Goal: Task Accomplishment & Management: Manage account settings

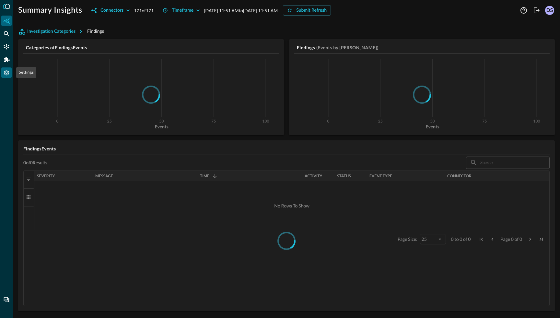
click at [7, 74] on icon "Settings" at bounding box center [6, 73] width 5 height 6
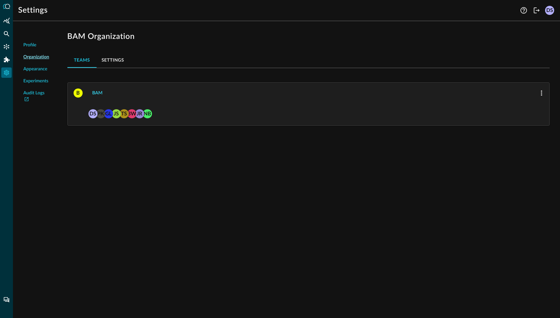
click at [97, 94] on div "BAM" at bounding box center [97, 93] width 10 height 8
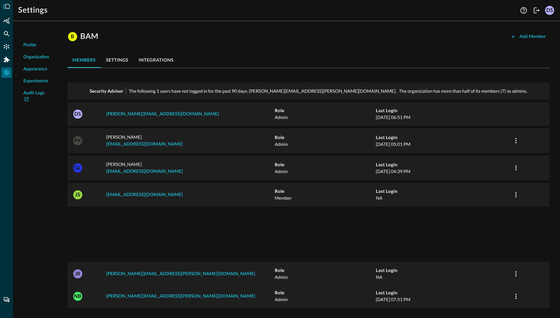
click at [156, 59] on button "integrations" at bounding box center [155, 60] width 45 height 16
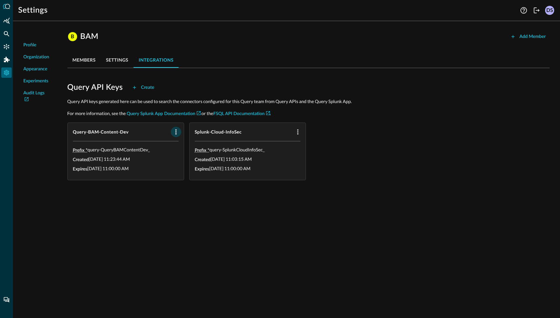
click at [177, 131] on icon "button" at bounding box center [176, 132] width 8 height 8
click at [130, 135] on div at bounding box center [280, 159] width 560 height 318
copy span "Query-BAM-Content-Dev"
drag, startPoint x: 130, startPoint y: 131, endPoint x: 70, endPoint y: 133, distance: 60.0
click at [70, 133] on div "Query-BAM-Content-Dev" at bounding box center [126, 132] width 116 height 18
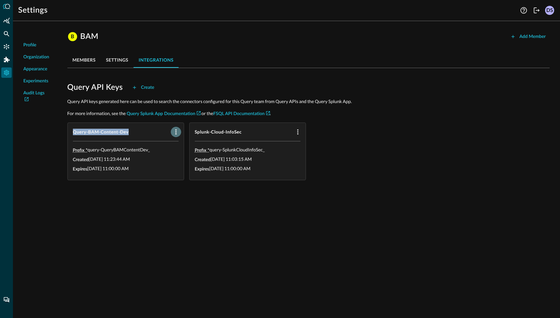
click at [177, 131] on icon "button" at bounding box center [176, 132] width 8 height 8
click at [174, 188] on div at bounding box center [280, 159] width 560 height 318
click at [152, 88] on div "Create" at bounding box center [147, 88] width 13 height 8
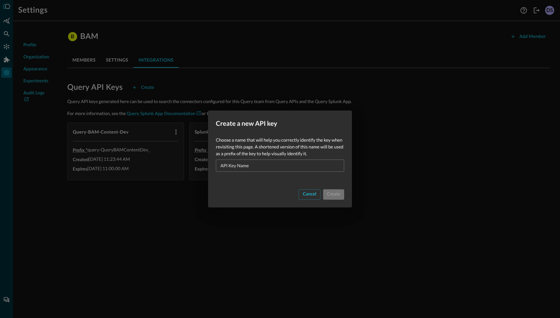
click at [271, 166] on input "API Key Name" at bounding box center [282, 165] width 124 height 12
paste input "Query-BAM-Content-Dev"
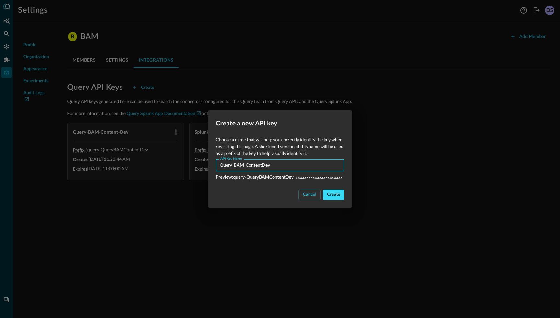
type input "Query-BAM-ContentDev"
click at [336, 196] on div "Create" at bounding box center [333, 194] width 13 height 8
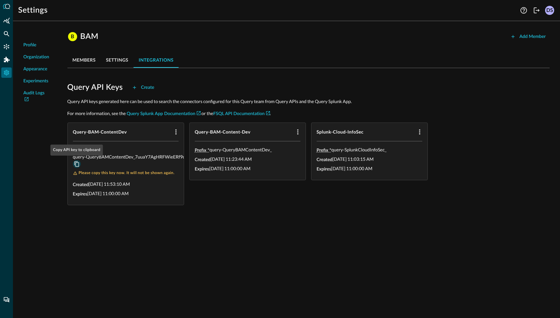
click at [77, 164] on icon "Copy API key to clipboard" at bounding box center [77, 164] width 6 height 6
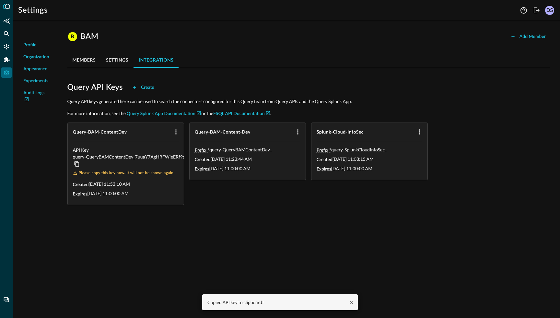
click at [140, 228] on div "Profile Organization Appearance Experiments Audit Logs B BAM Add Member members…" at bounding box center [286, 171] width 547 height 291
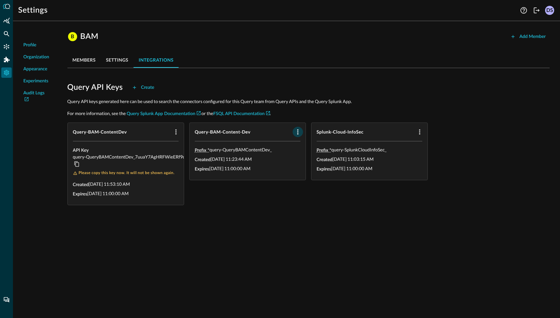
click at [297, 131] on icon "button" at bounding box center [297, 131] width 1 height 5
click at [6, 46] on div at bounding box center [280, 159] width 560 height 318
click at [8, 46] on icon "Connectors" at bounding box center [7, 47] width 6 height 6
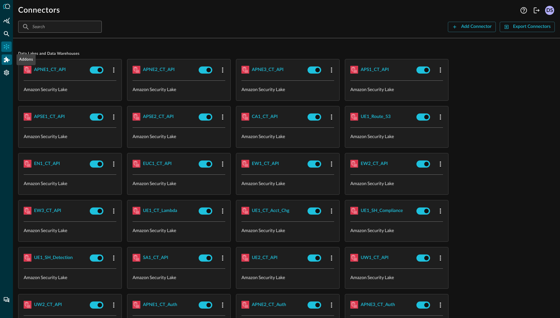
click at [6, 59] on icon "Addons" at bounding box center [7, 60] width 6 height 6
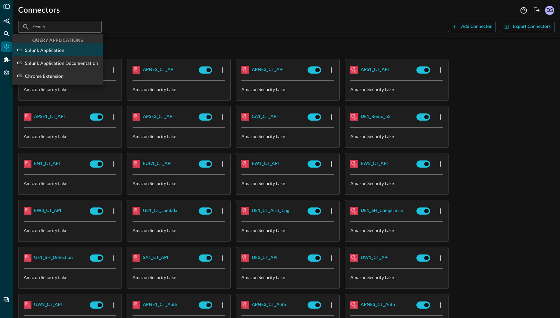
click at [53, 52] on p "Splunk Application" at bounding box center [45, 50] width 40 height 7
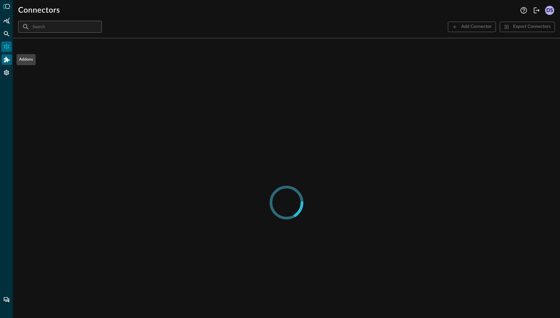
click at [8, 59] on icon "Addons" at bounding box center [7, 60] width 6 height 6
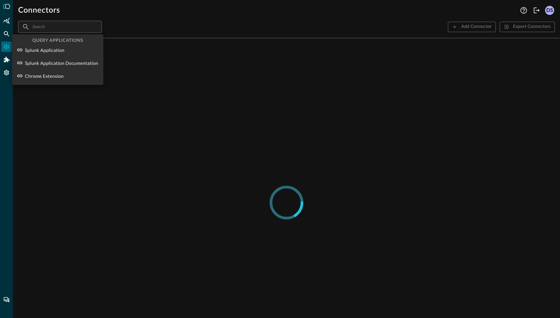
click at [8, 74] on div at bounding box center [280, 159] width 560 height 318
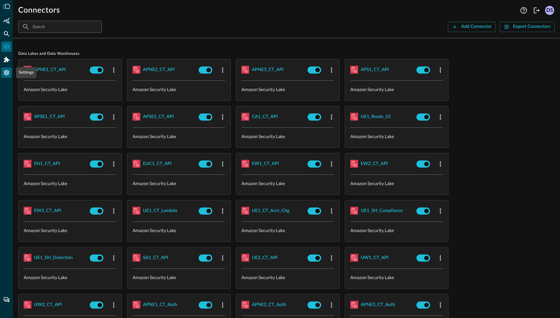
click at [8, 73] on icon "Settings" at bounding box center [6, 73] width 5 height 6
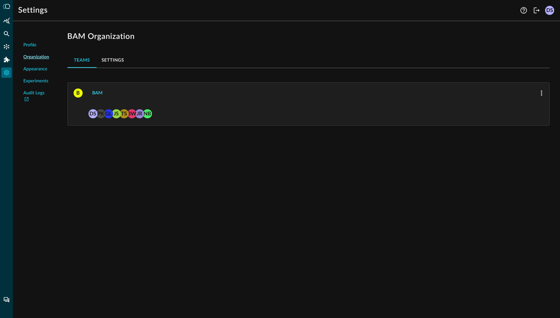
click at [96, 91] on div "BAM" at bounding box center [97, 93] width 10 height 8
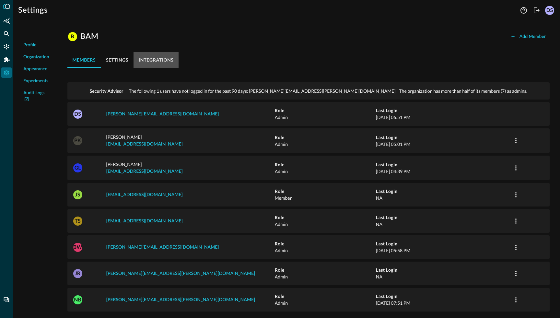
click at [159, 63] on button "integrations" at bounding box center [155, 60] width 45 height 16
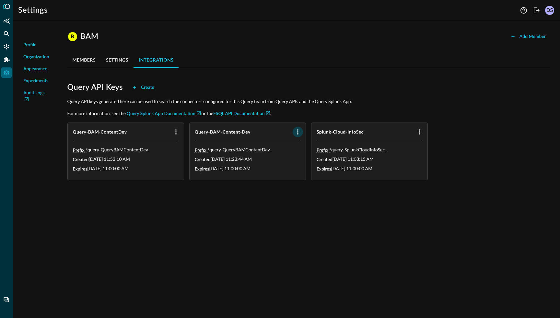
click at [296, 129] on icon "button" at bounding box center [298, 132] width 8 height 8
click at [309, 145] on span "Delete" at bounding box center [313, 145] width 14 height 5
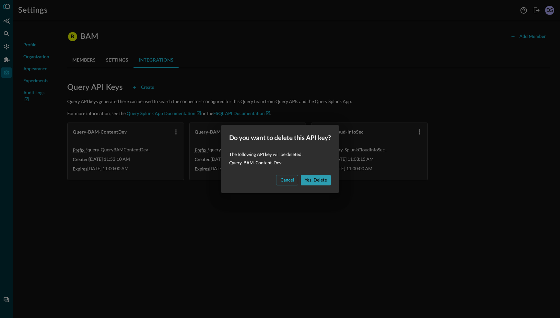
click at [316, 180] on div "Yes, delete" at bounding box center [315, 180] width 22 height 8
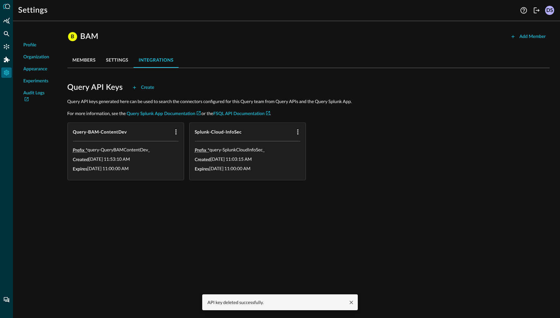
click at [193, 222] on div "Profile Organization Appearance Experiments Audit Logs B BAM Add Member members…" at bounding box center [286, 171] width 547 height 291
